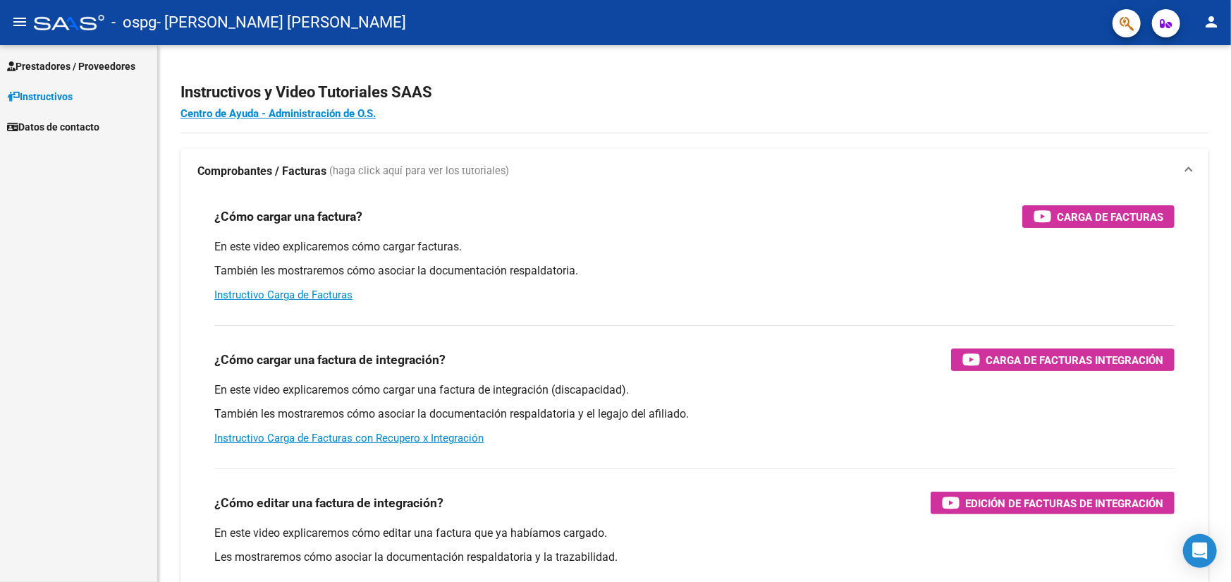
click at [0, 581] on ose-notification at bounding box center [0, 582] width 0 height 0
click at [295, 299] on link "Instructivo Carga de Facturas" at bounding box center [283, 294] width 138 height 13
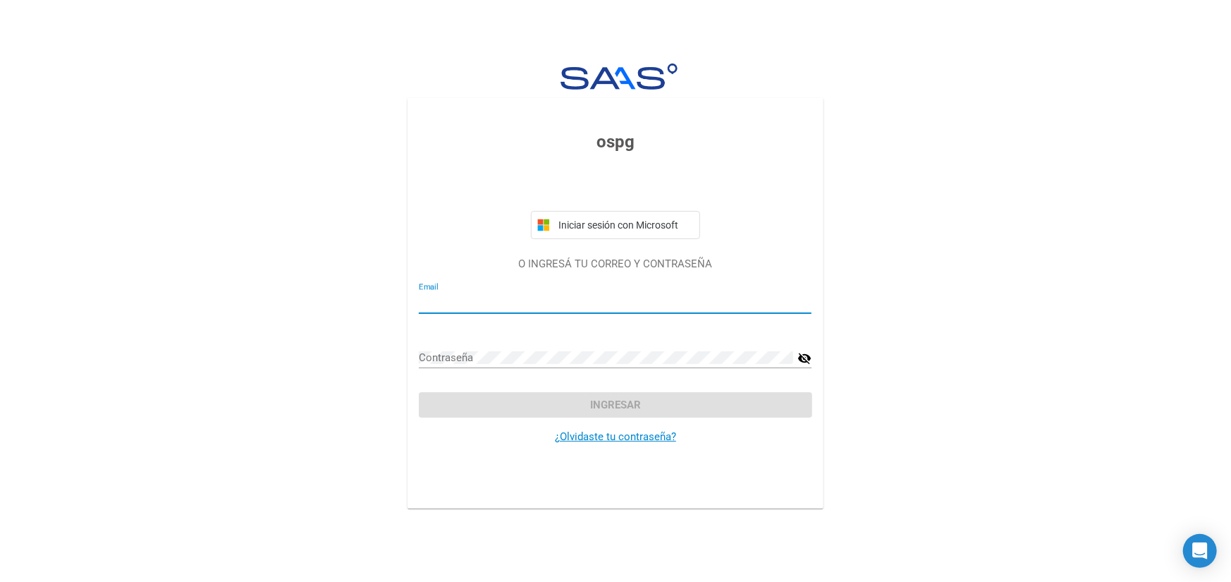
type input "[EMAIL_ADDRESS][DOMAIN_NAME]"
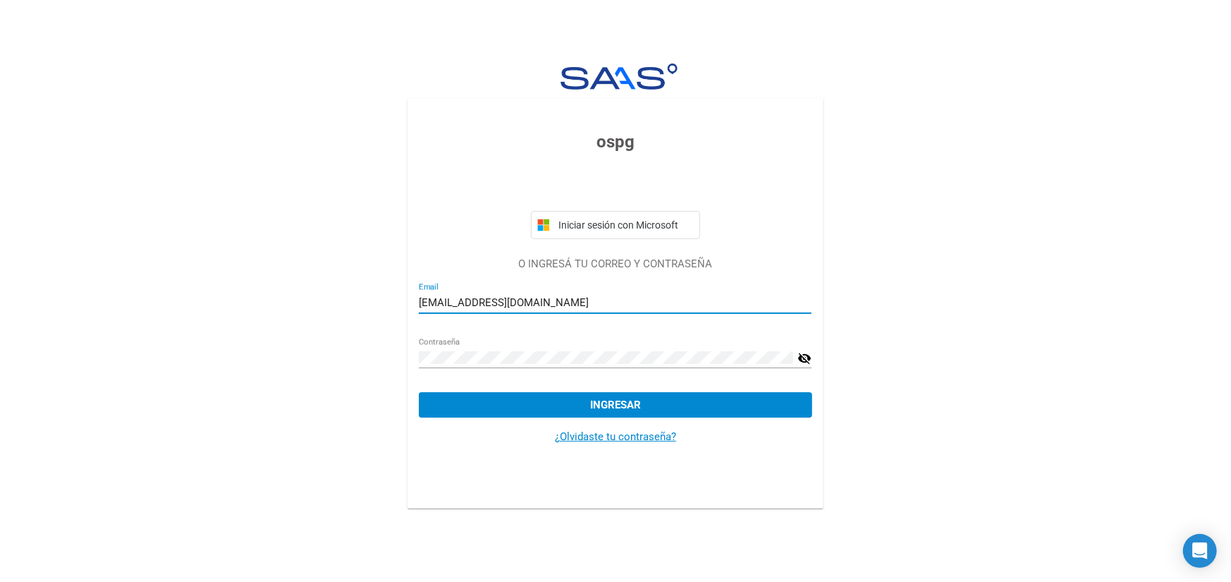
click at [605, 404] on span "Ingresar" at bounding box center [615, 404] width 51 height 13
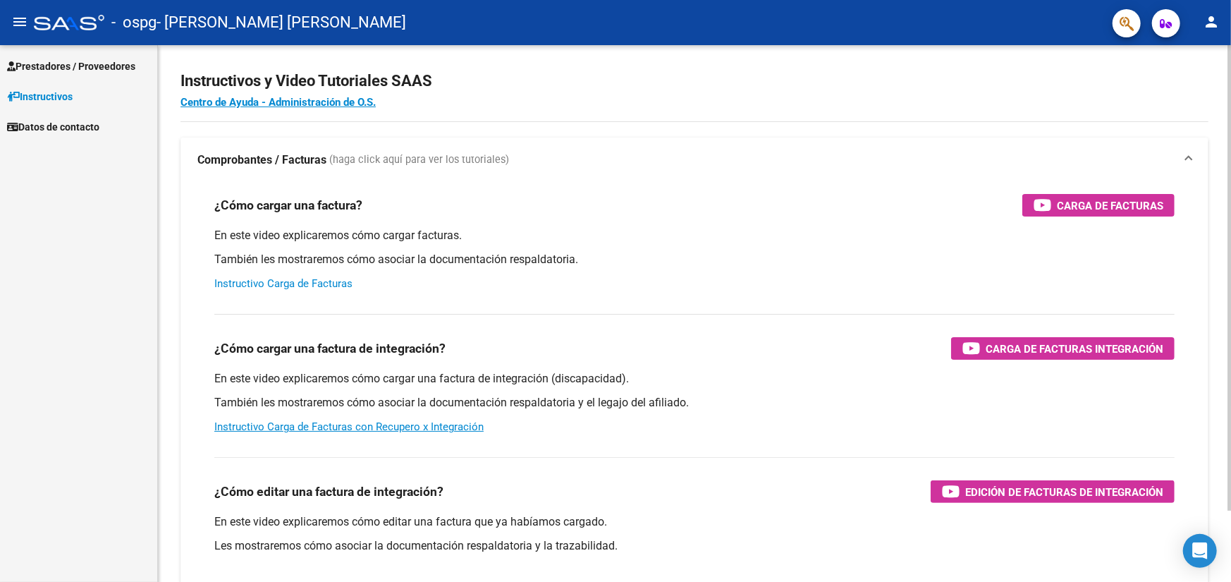
scroll to position [11, 0]
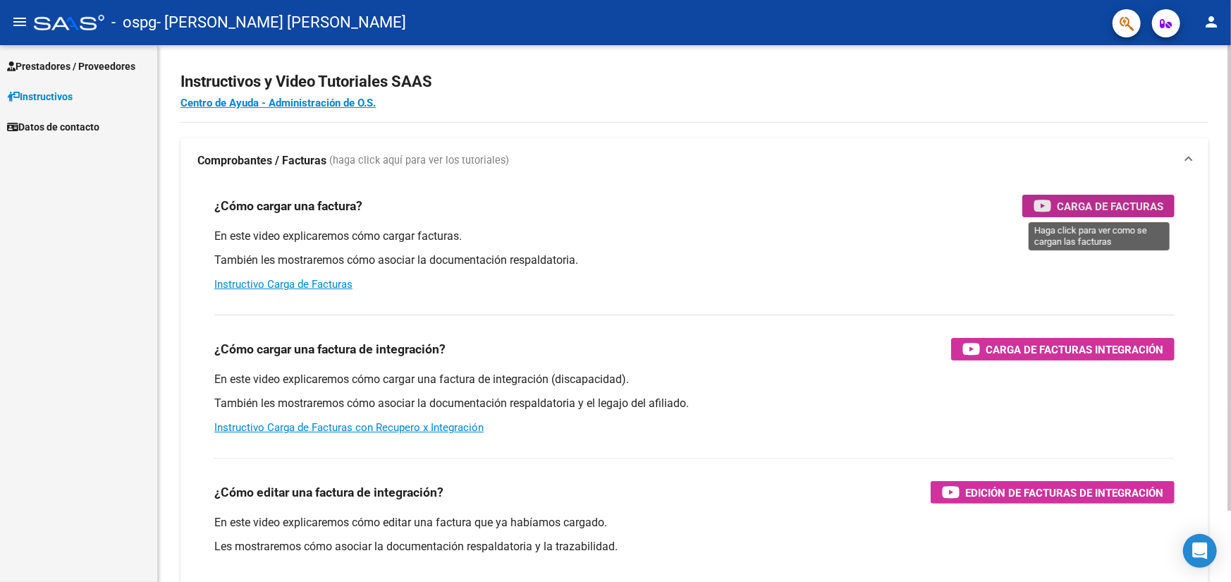
click at [1072, 202] on span "Carga de Facturas" at bounding box center [1110, 206] width 106 height 18
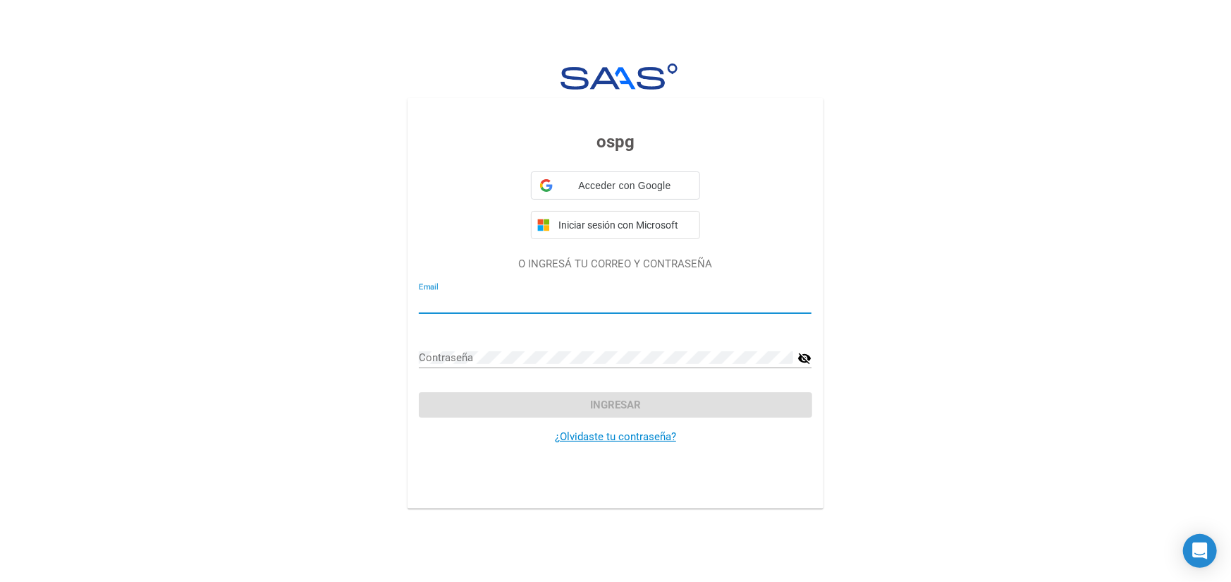
type input "[EMAIL_ADDRESS][DOMAIN_NAME]"
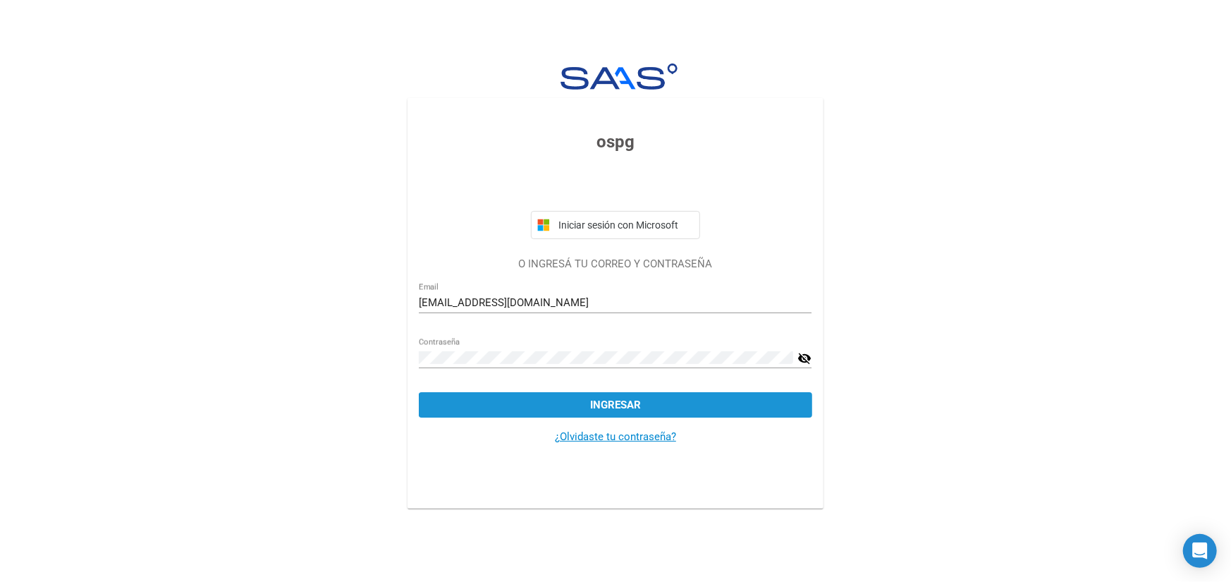
click at [620, 407] on span "Ingresar" at bounding box center [615, 404] width 51 height 13
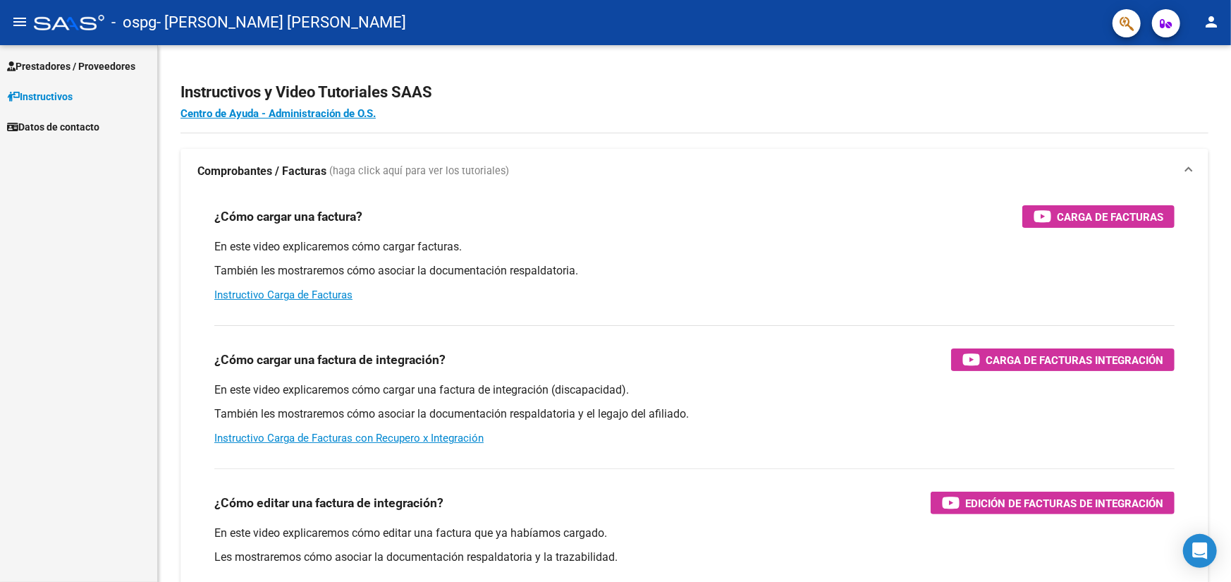
click at [56, 65] on span "Prestadores / Proveedores" at bounding box center [71, 67] width 128 height 16
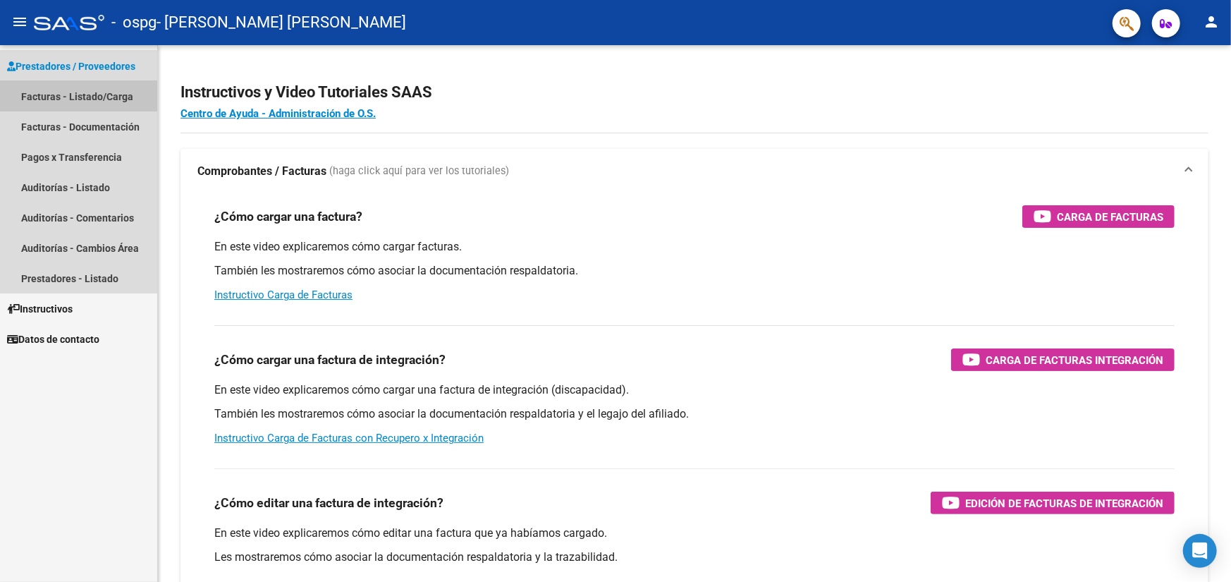
click at [73, 99] on link "Facturas - Listado/Carga" at bounding box center [78, 96] width 157 height 30
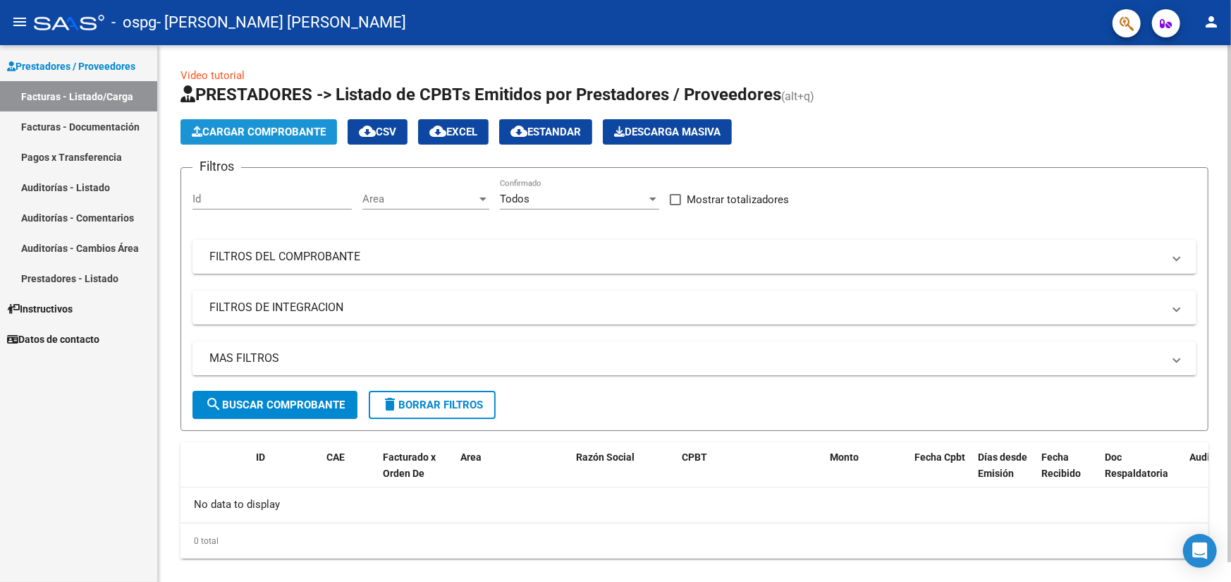
click at [253, 129] on span "Cargar Comprobante" at bounding box center [259, 132] width 134 height 13
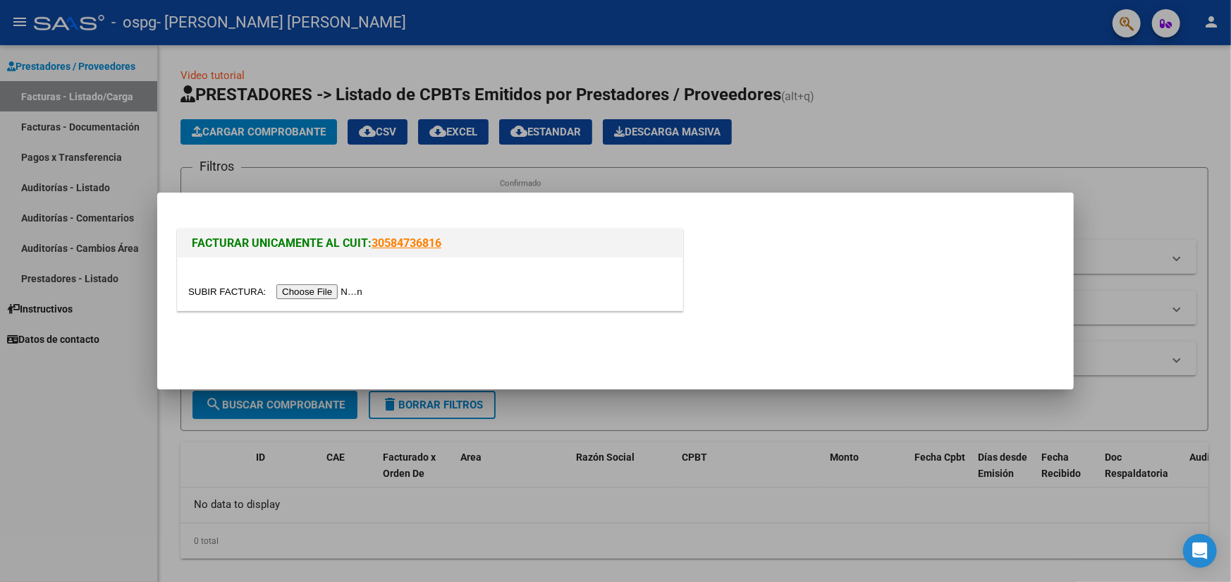
click at [934, 137] on div at bounding box center [615, 291] width 1231 height 582
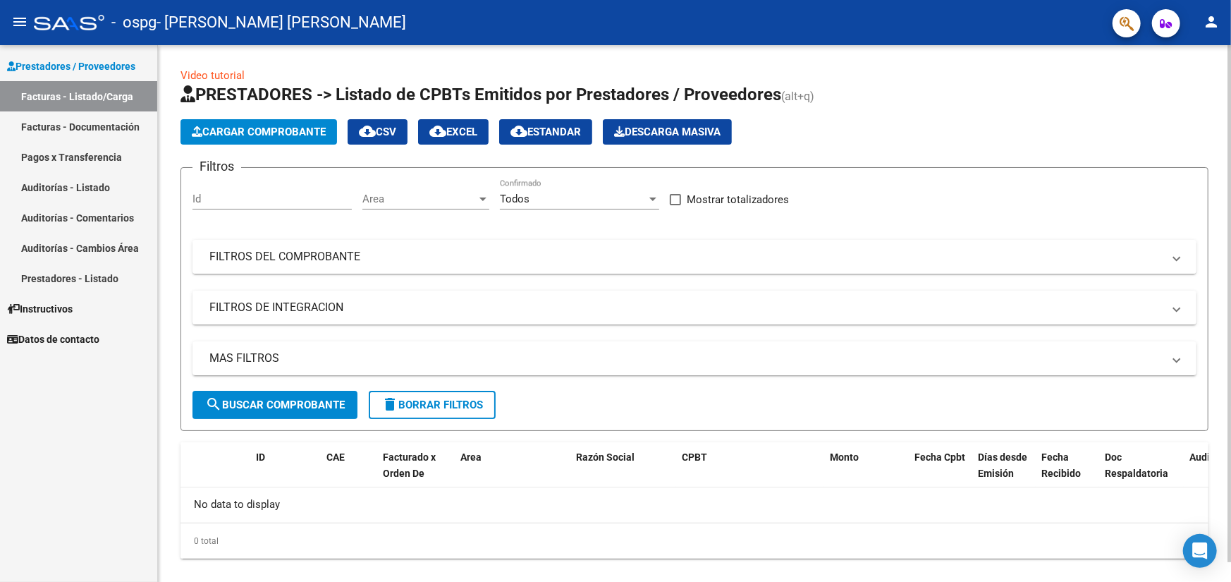
click at [1180, 255] on span at bounding box center [1177, 257] width 6 height 16
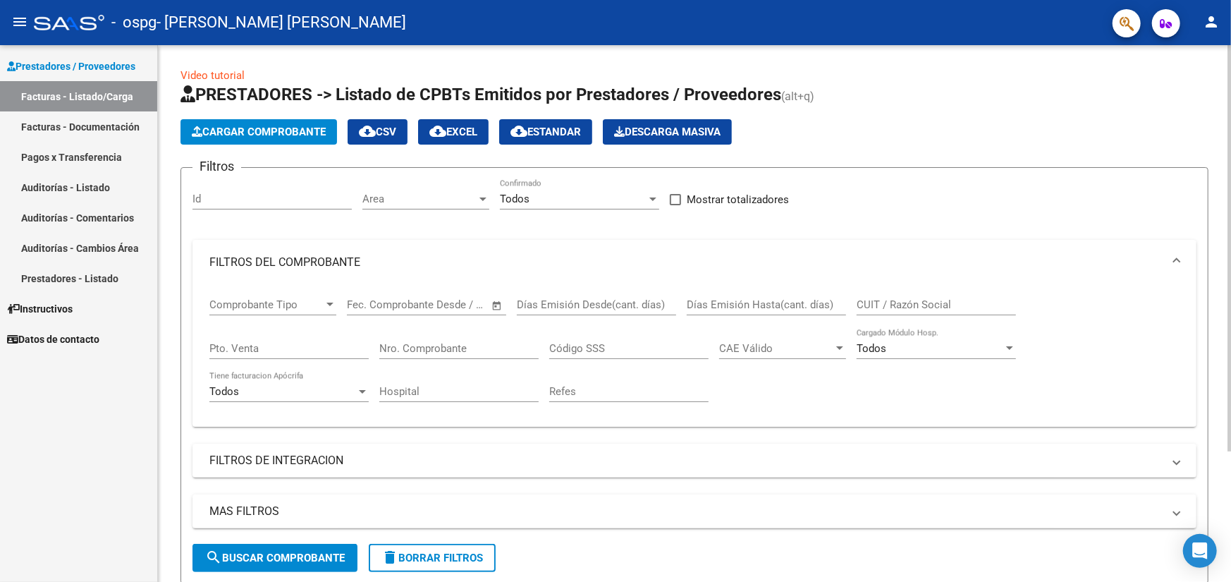
click at [286, 295] on div "Comprobante Tipo Comprobante Tipo" at bounding box center [272, 300] width 127 height 30
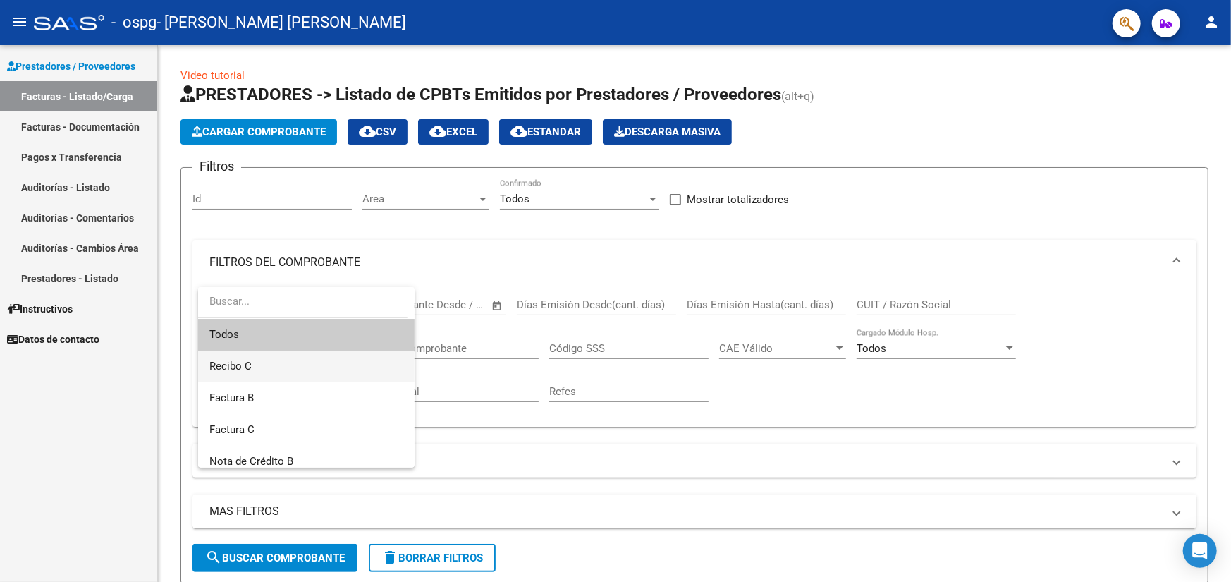
click at [268, 365] on span "Recibo C" at bounding box center [306, 366] width 194 height 32
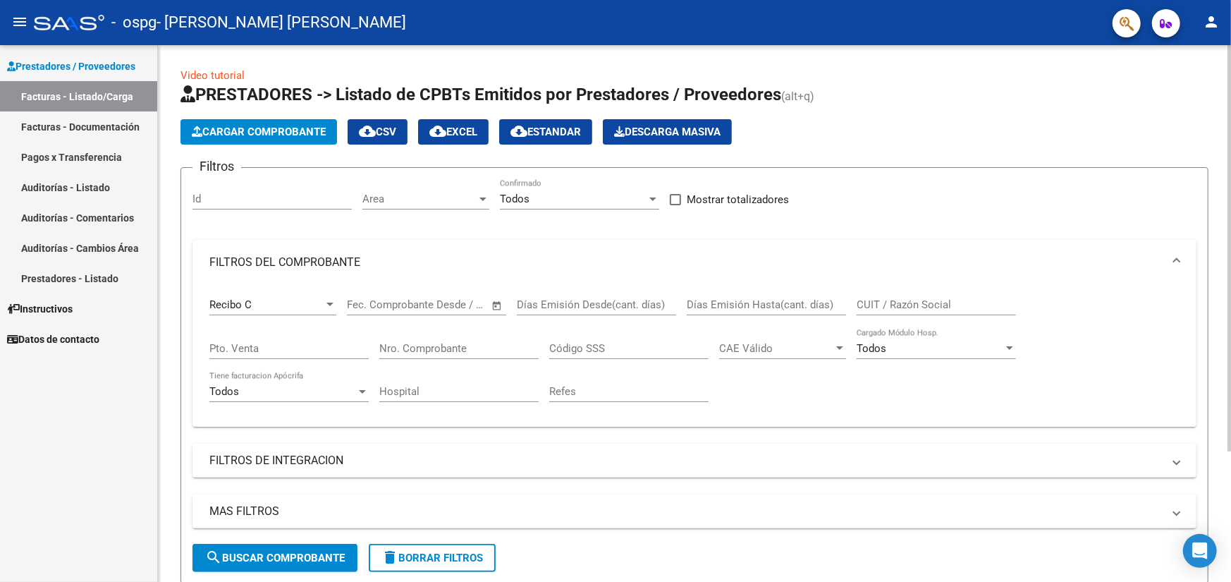
click at [501, 310] on span "Open calendar" at bounding box center [497, 305] width 34 height 34
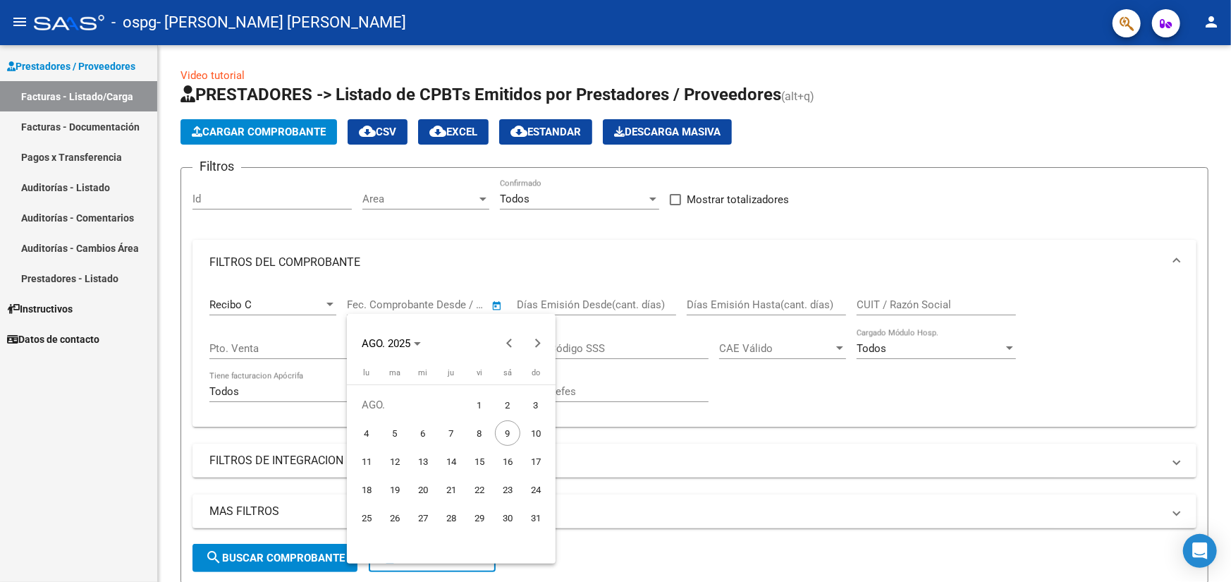
click at [499, 303] on div at bounding box center [615, 291] width 1231 height 582
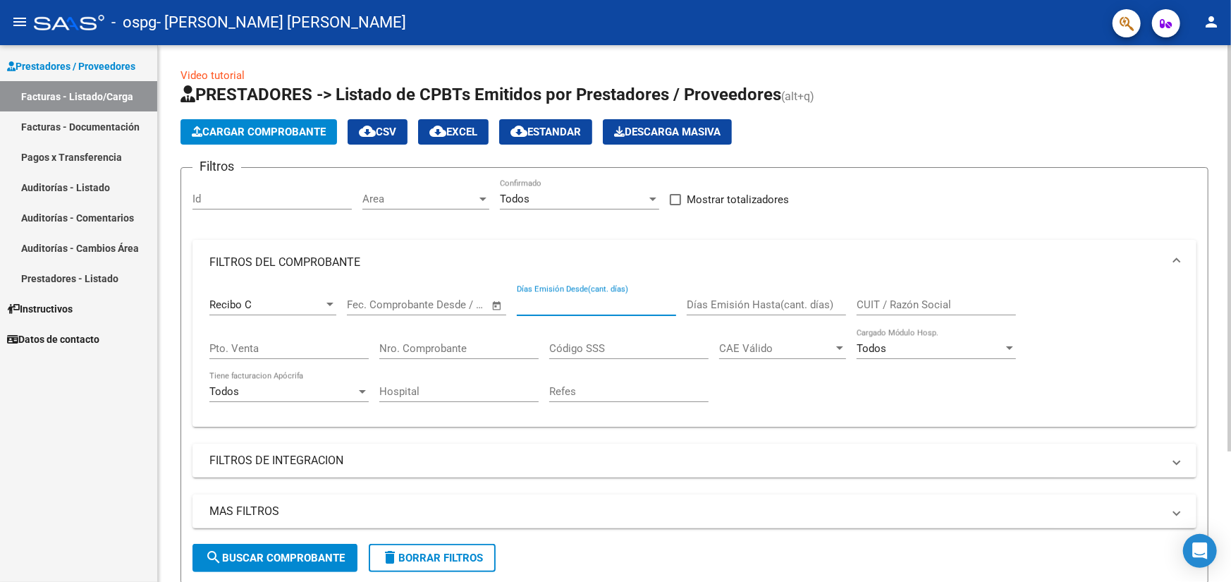
click at [649, 308] on input "Días Emisión Desde(cant. días)" at bounding box center [596, 304] width 159 height 13
click at [648, 250] on mat-expansion-panel-header "FILTROS DEL COMPROBANTE" at bounding box center [695, 262] width 1004 height 45
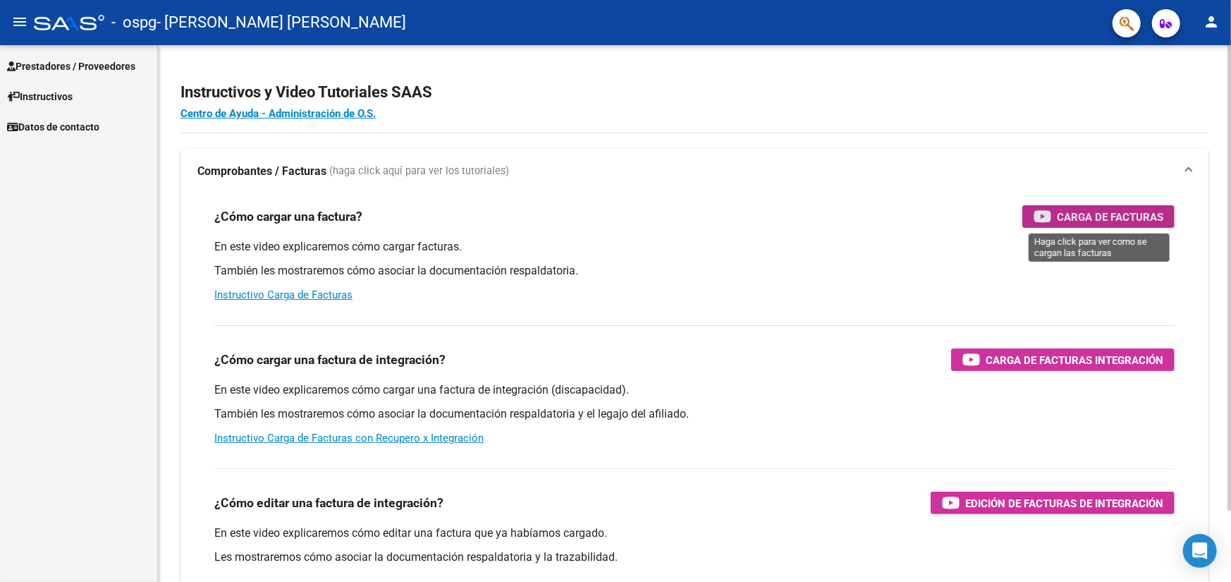
click at [1068, 220] on span "Carga de Facturas" at bounding box center [1110, 217] width 106 height 18
